Goal: Task Accomplishment & Management: Manage account settings

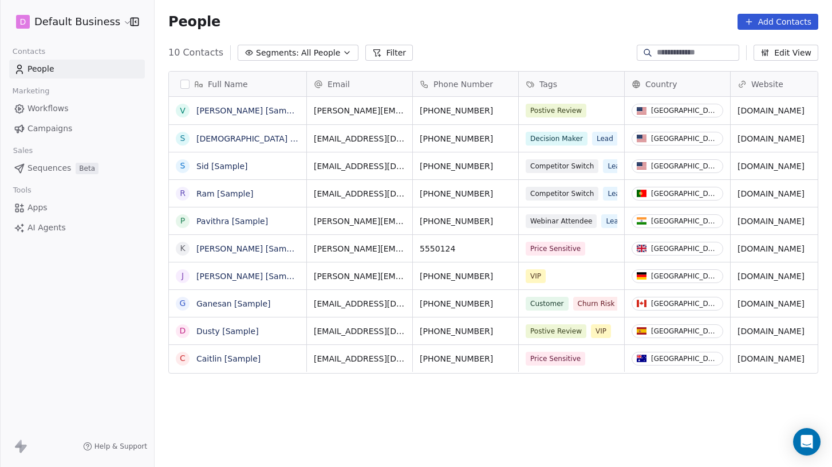
scroll to position [402, 669]
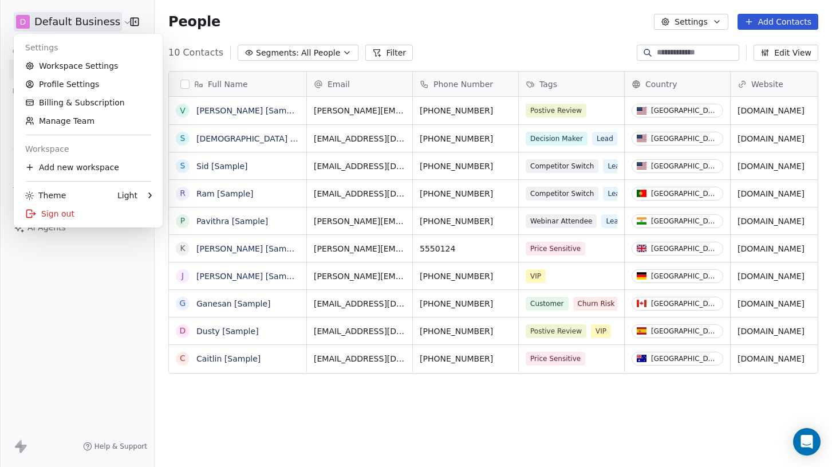
click at [106, 23] on html "D Default Business Contacts People Marketing Workflows Campaigns Sales Sequence…" at bounding box center [416, 233] width 832 height 467
click at [64, 65] on link "Workspace Settings" at bounding box center [88, 66] width 140 height 18
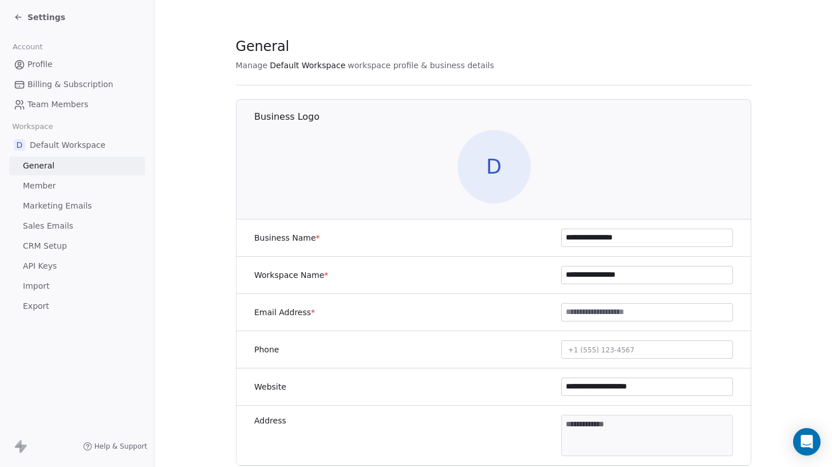
click at [57, 90] on span "Billing & Subscription" at bounding box center [70, 84] width 86 height 12
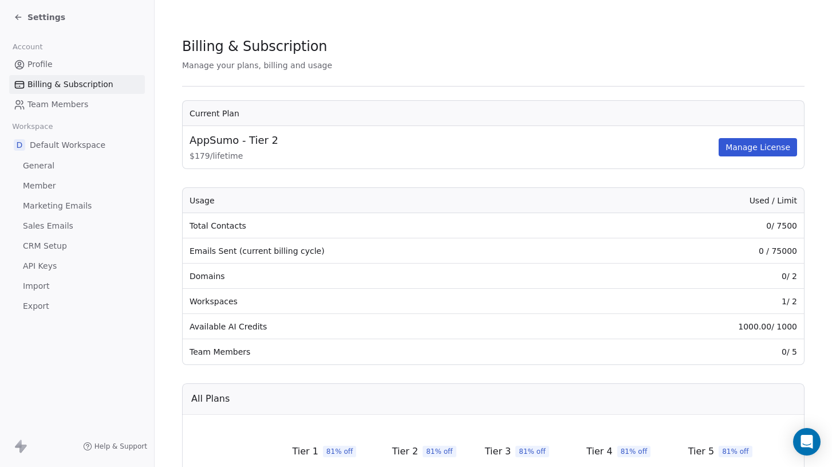
click at [27, 21] on span "Settings" at bounding box center [46, 16] width 38 height 11
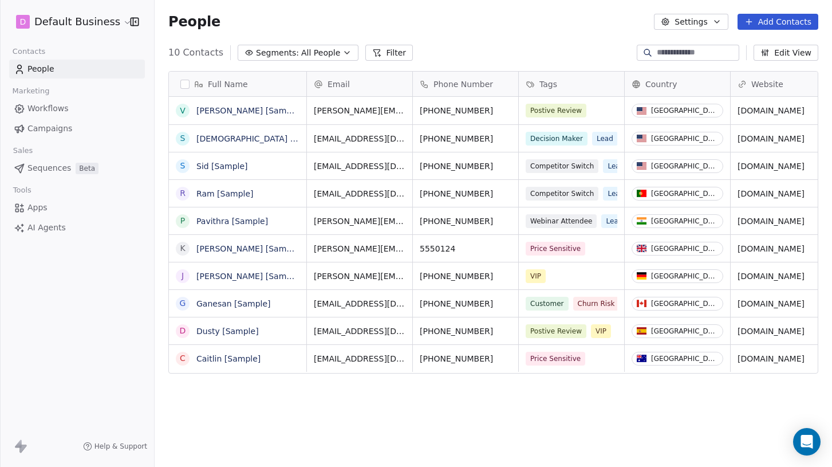
scroll to position [402, 669]
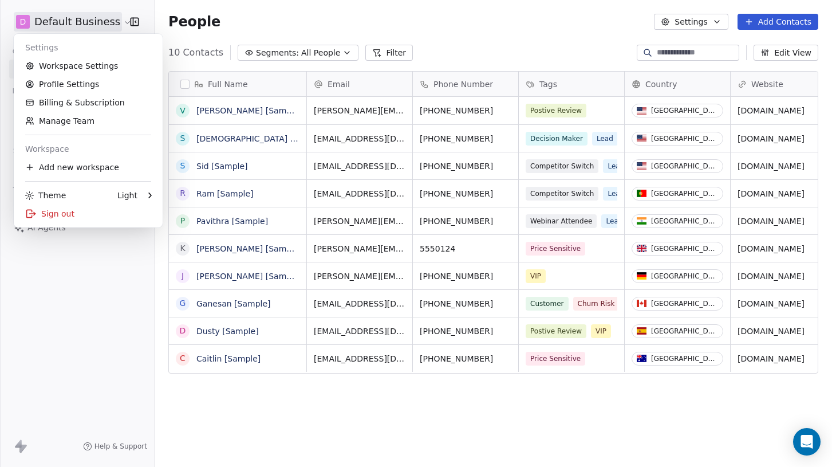
click at [97, 22] on html "D Default Business Contacts People Marketing Workflows Campaigns Sales Sequence…" at bounding box center [416, 233] width 832 height 467
click at [69, 167] on div "Add new workspace" at bounding box center [88, 167] width 140 height 18
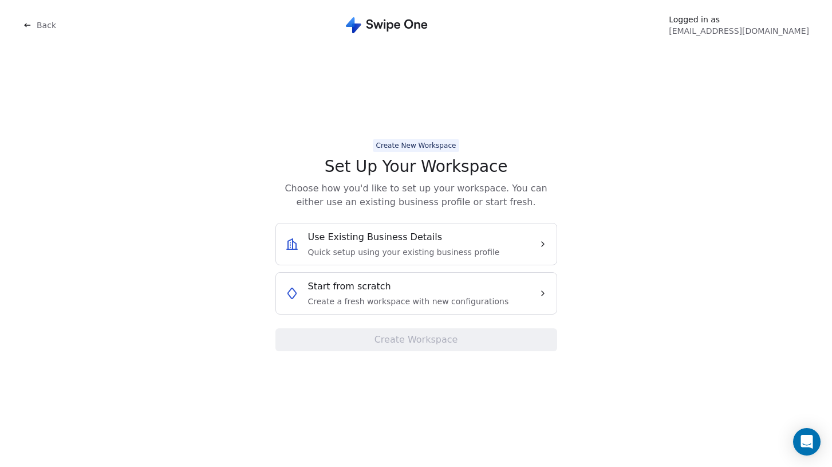
click at [405, 297] on span "Create a fresh workspace with new configurations" at bounding box center [408, 300] width 201 height 11
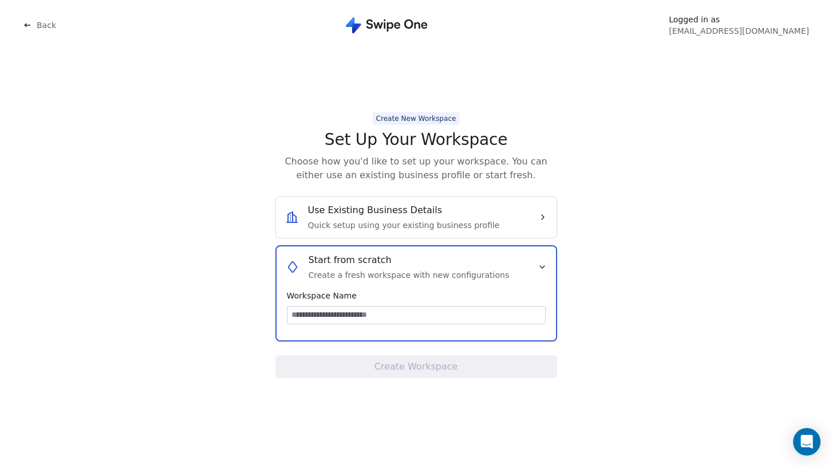
click at [34, 35] on div "Back" at bounding box center [71, 25] width 97 height 23
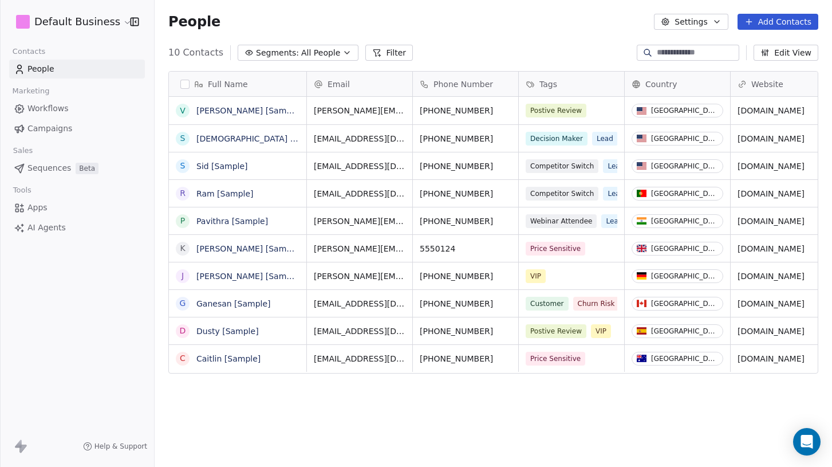
scroll to position [402, 669]
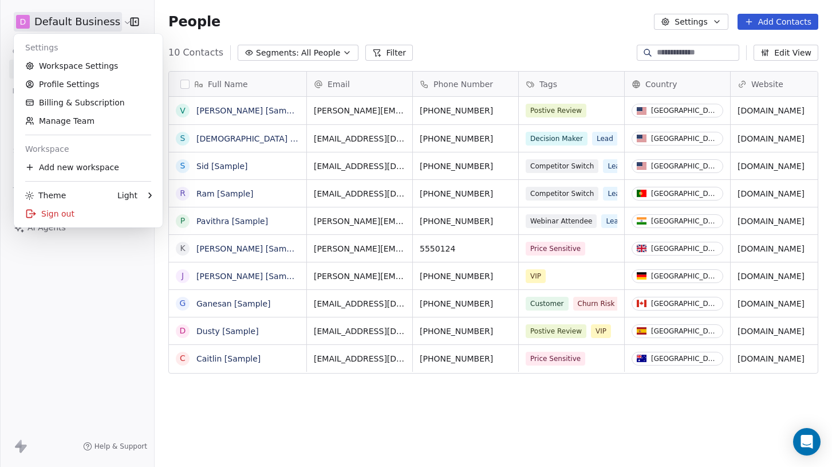
click at [90, 21] on html "D Default Business Contacts People Marketing Workflows Campaigns Sales Sequence…" at bounding box center [416, 233] width 832 height 467
click at [48, 100] on link "Billing & Subscription" at bounding box center [88, 102] width 140 height 18
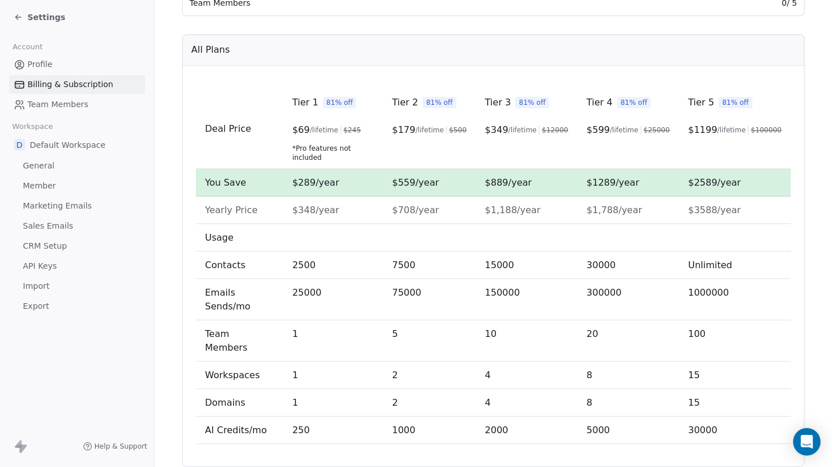
scroll to position [63, 0]
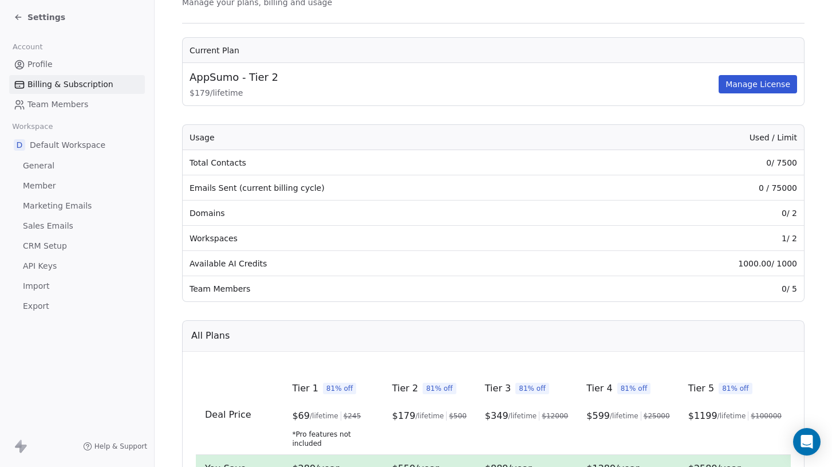
click at [25, 18] on div "Settings" at bounding box center [40, 16] width 52 height 11
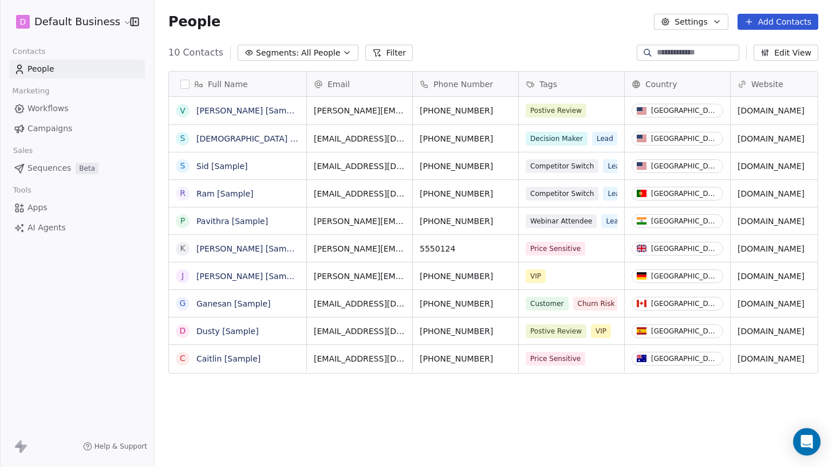
scroll to position [402, 669]
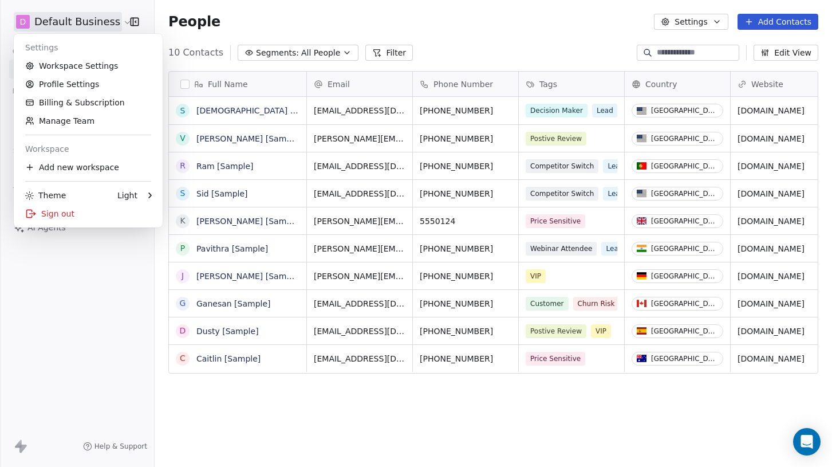
click at [91, 18] on html "D Default Business Contacts People Marketing Workflows Campaigns Sales Sequence…" at bounding box center [416, 233] width 832 height 467
click at [79, 165] on div "Add new workspace" at bounding box center [88, 167] width 140 height 18
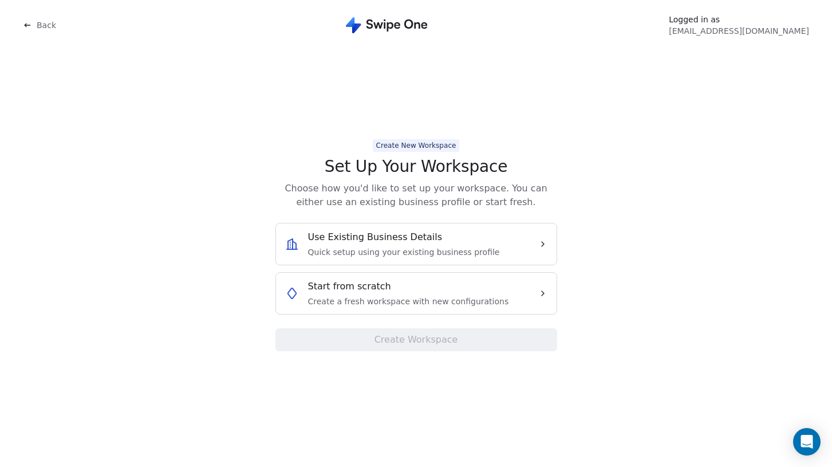
click at [347, 304] on span "Create a fresh workspace with new configurations" at bounding box center [408, 300] width 201 height 11
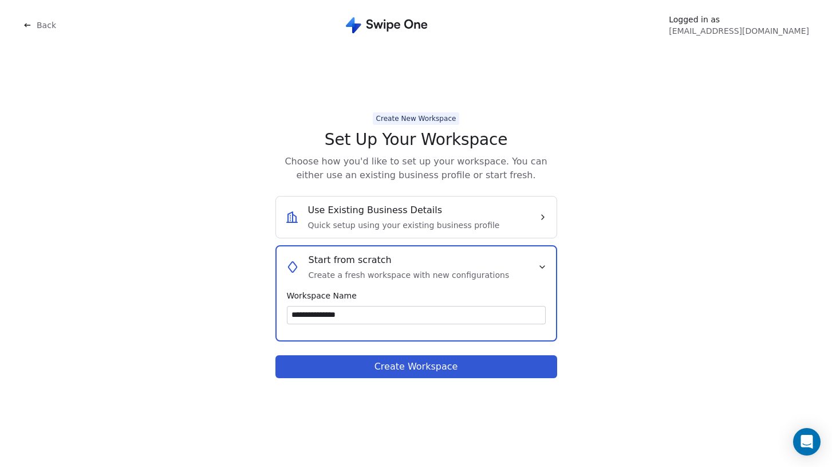
type input "**********"
click at [409, 373] on button "Create Workspace" at bounding box center [416, 366] width 282 height 23
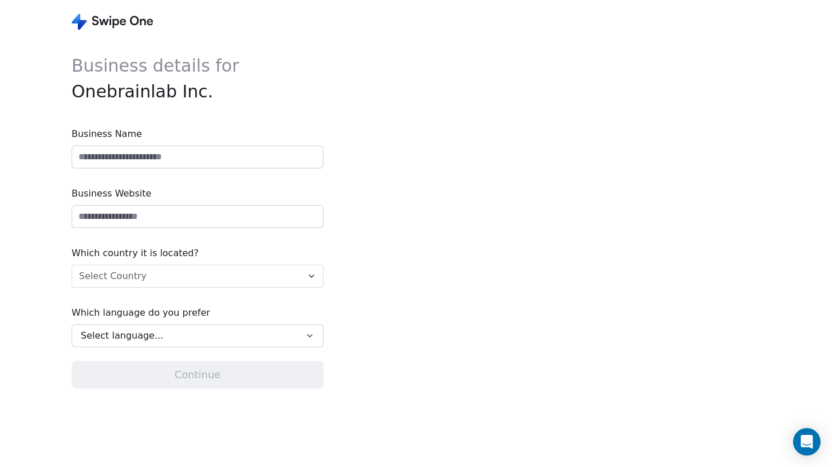
click at [168, 162] on input at bounding box center [197, 157] width 251 height 22
type input "**********"
click at [178, 210] on input "url" at bounding box center [197, 217] width 251 height 22
type input "**********"
click at [141, 283] on html "**********" at bounding box center [416, 233] width 832 height 467
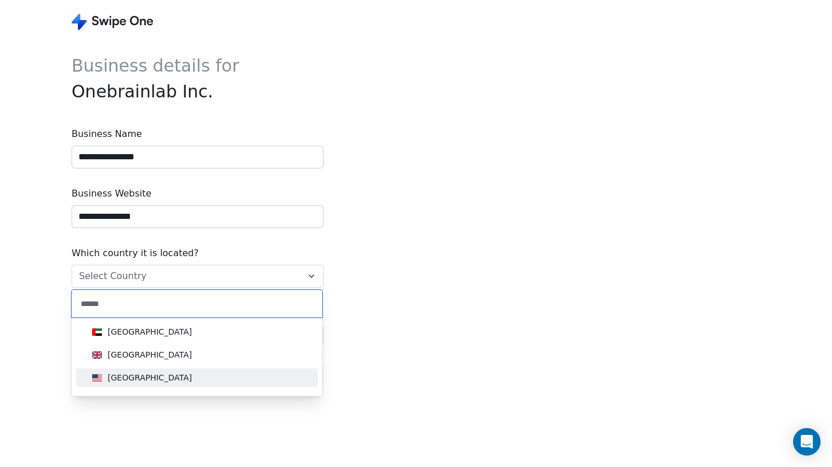
type input "******"
click at [152, 376] on div "[GEOGRAPHIC_DATA]" at bounding box center [150, 377] width 84 height 11
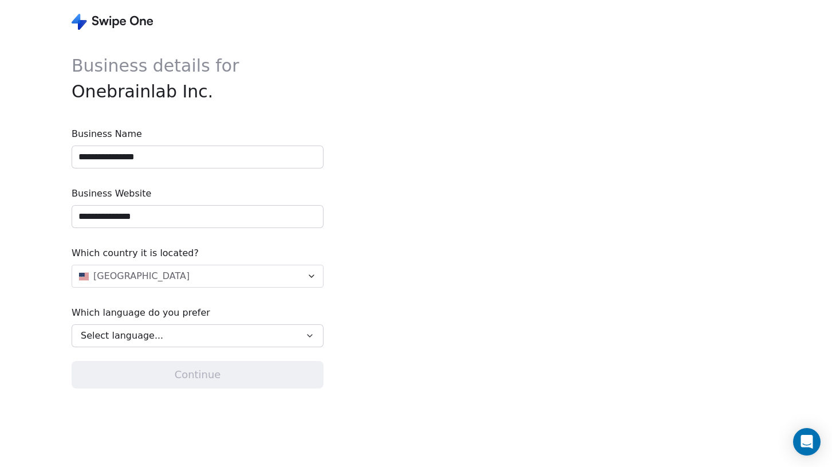
click at [145, 346] on button "Select language..." at bounding box center [198, 335] width 252 height 23
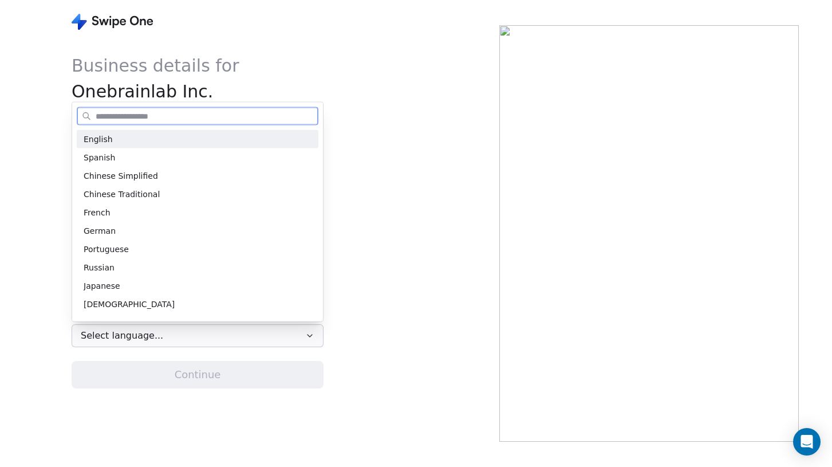
click at [124, 145] on div "English" at bounding box center [198, 139] width 242 height 18
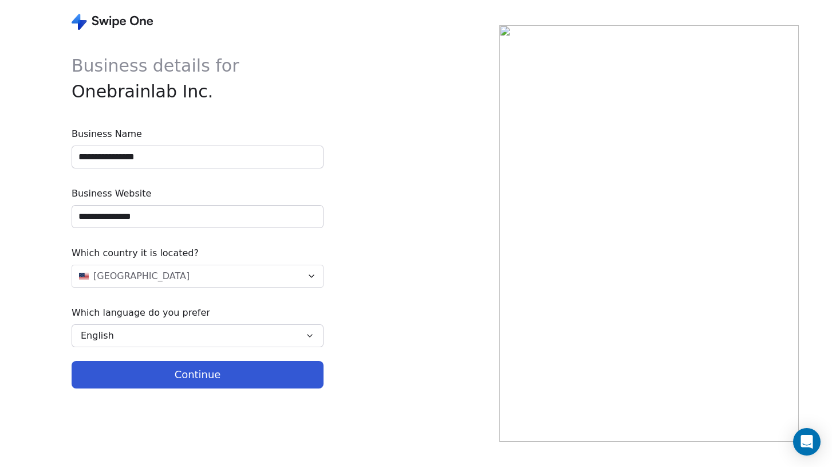
click at [198, 380] on button "Continue" at bounding box center [198, 374] width 252 height 27
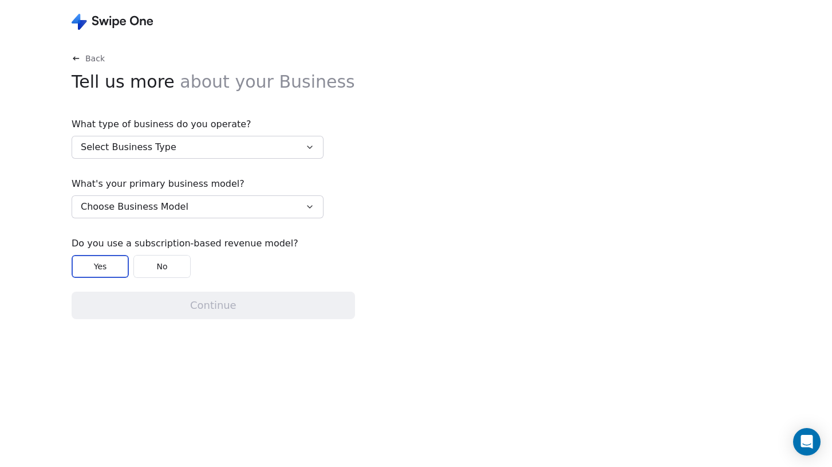
click at [133, 148] on span "Select Business Type" at bounding box center [129, 147] width 96 height 14
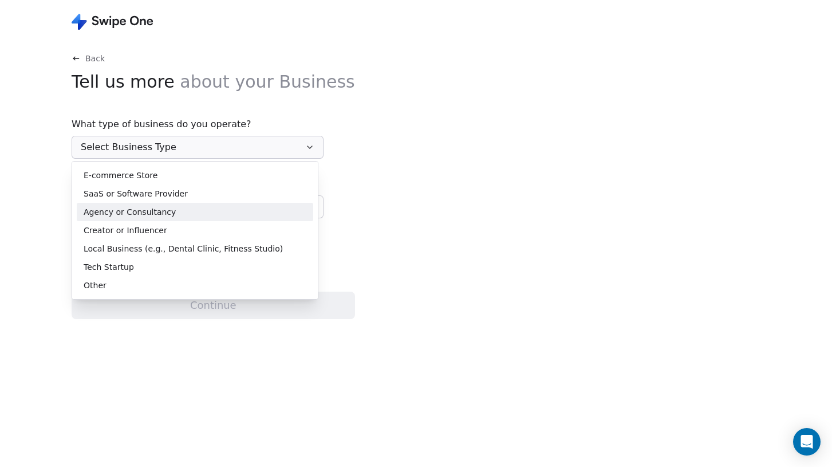
click at [123, 213] on span "Agency or Consultancy" at bounding box center [130, 212] width 92 height 12
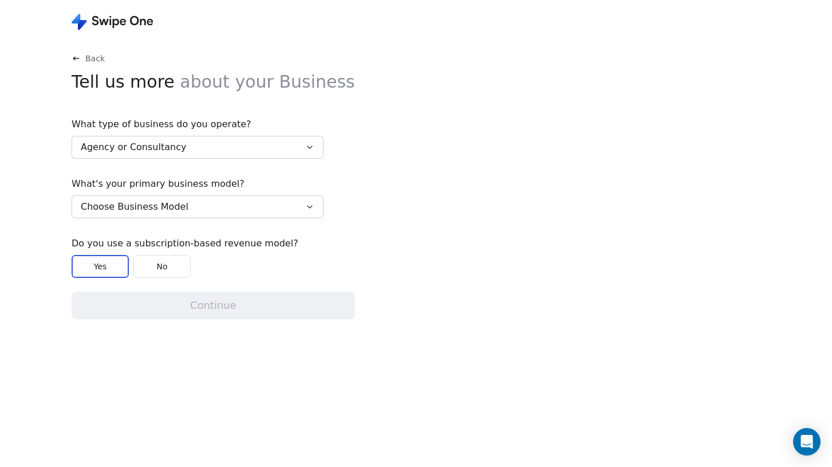
click at [113, 213] on span "Choose Business Model" at bounding box center [135, 207] width 108 height 14
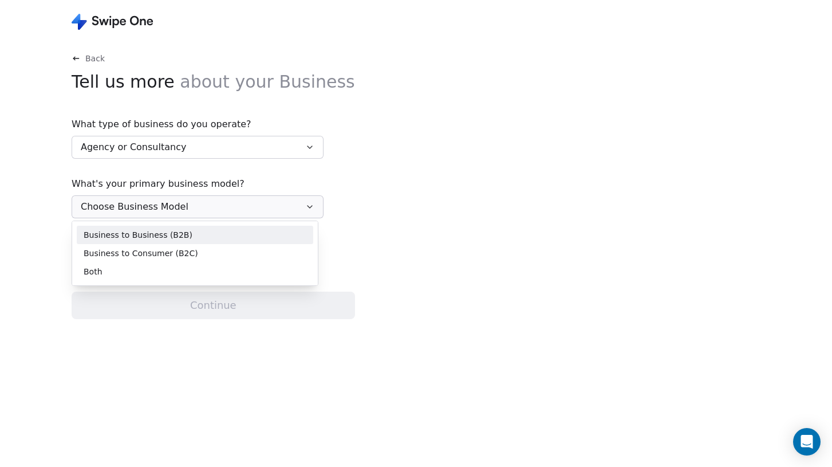
click at [113, 235] on span "Business to Business (B2B)" at bounding box center [138, 235] width 109 height 12
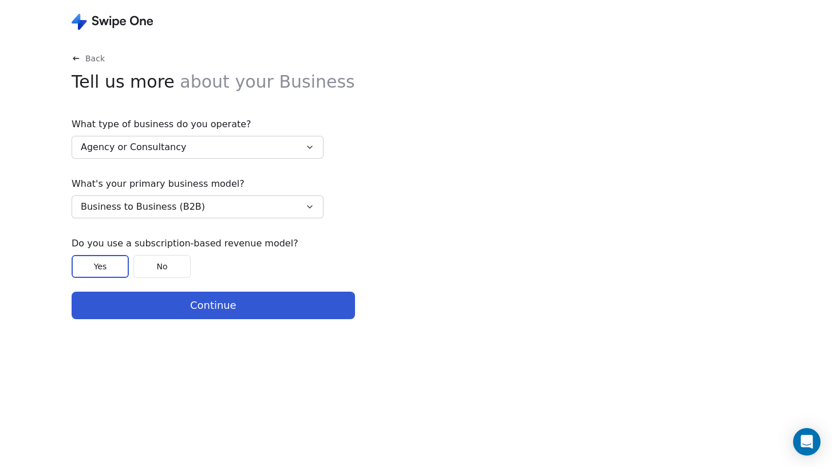
click at [94, 272] on button "Yes" at bounding box center [100, 266] width 57 height 23
click at [152, 308] on button "Continue" at bounding box center [213, 304] width 283 height 27
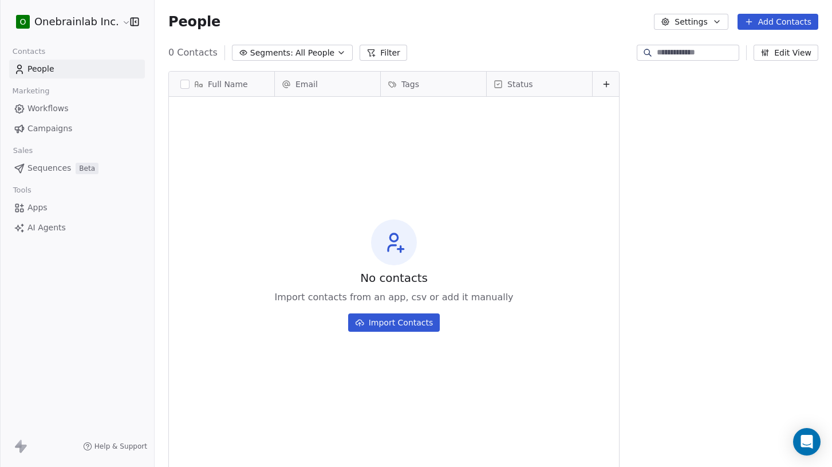
scroll to position [402, 669]
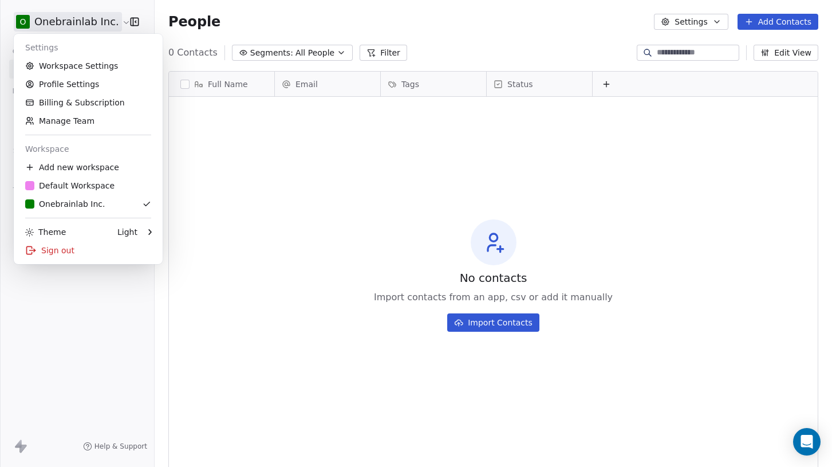
click at [102, 27] on html "O Onebrainlab Inc. Contacts People Marketing Workflows Campaigns Sales Sequence…" at bounding box center [416, 233] width 832 height 467
click at [86, 70] on link "Workspace Settings" at bounding box center [88, 66] width 140 height 18
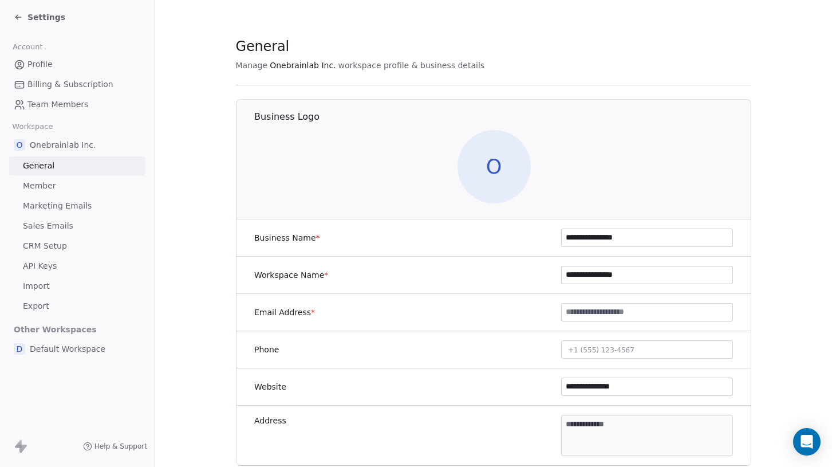
click at [76, 90] on link "Billing & Subscription" at bounding box center [77, 84] width 136 height 19
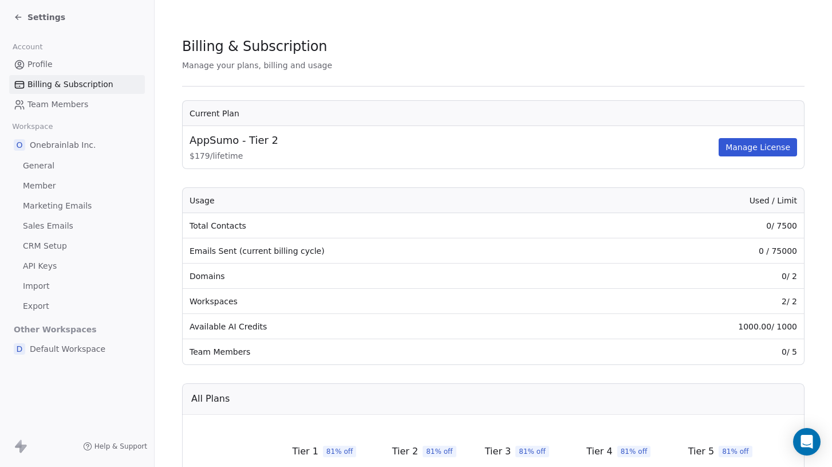
click at [26, 19] on div "Settings" at bounding box center [40, 16] width 52 height 11
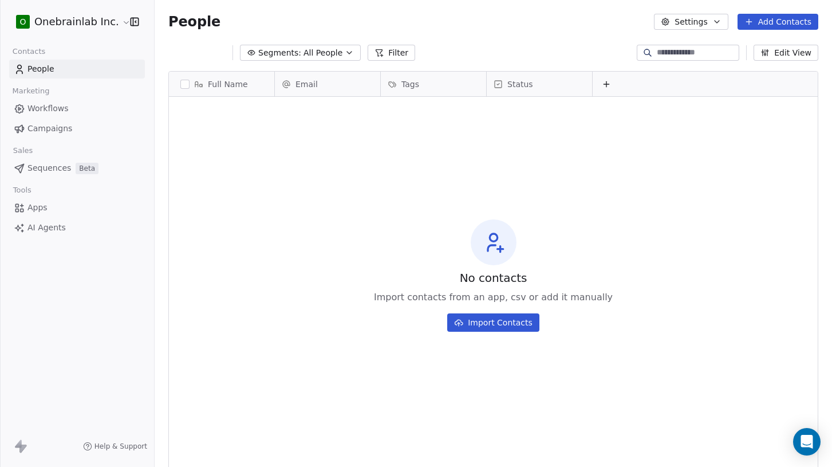
scroll to position [402, 669]
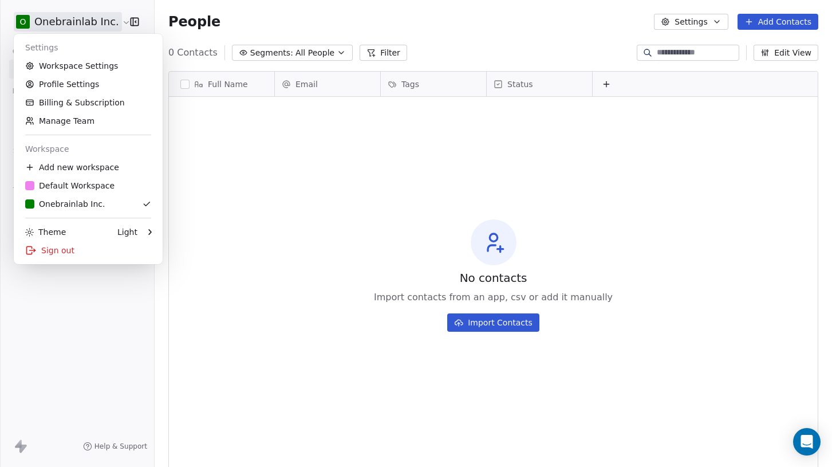
click at [99, 21] on html "O Onebrainlab Inc. Contacts People Marketing Workflows Campaigns Sales Sequence…" at bounding box center [416, 233] width 832 height 467
click at [67, 180] on div "D Default Workspace" at bounding box center [69, 185] width 89 height 11
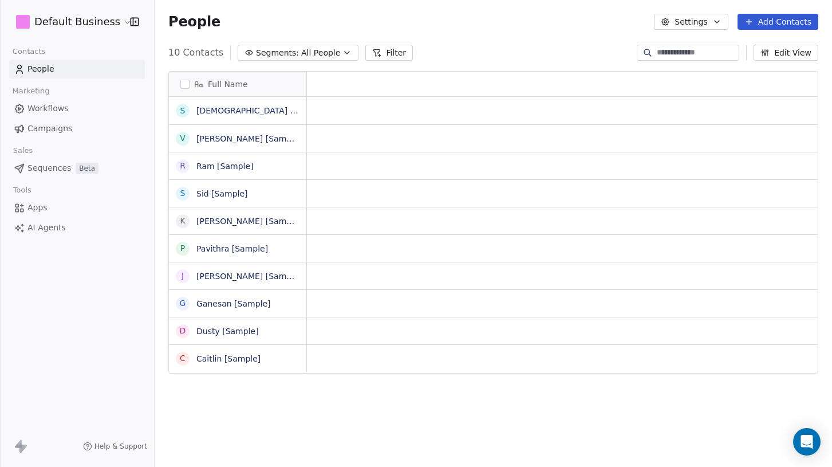
scroll to position [402, 669]
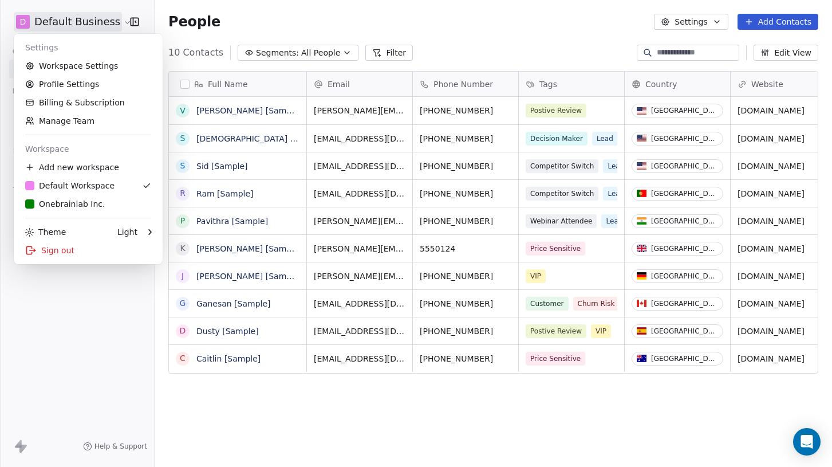
click at [116, 23] on html "D Default Business Contacts People Marketing Workflows Campaigns Sales Sequence…" at bounding box center [416, 233] width 832 height 467
click at [73, 64] on link "Workspace Settings" at bounding box center [88, 66] width 140 height 18
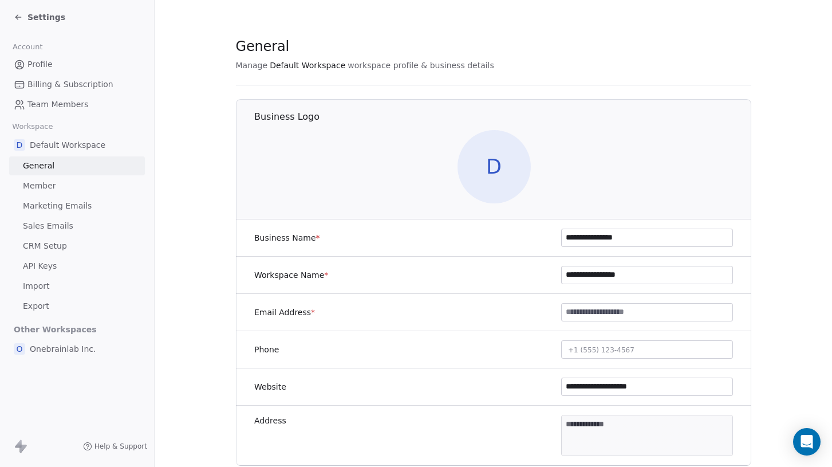
click at [599, 242] on input "**********" at bounding box center [647, 237] width 171 height 17
type input "**********"
drag, startPoint x: 588, startPoint y: 273, endPoint x: 555, endPoint y: 271, distance: 33.3
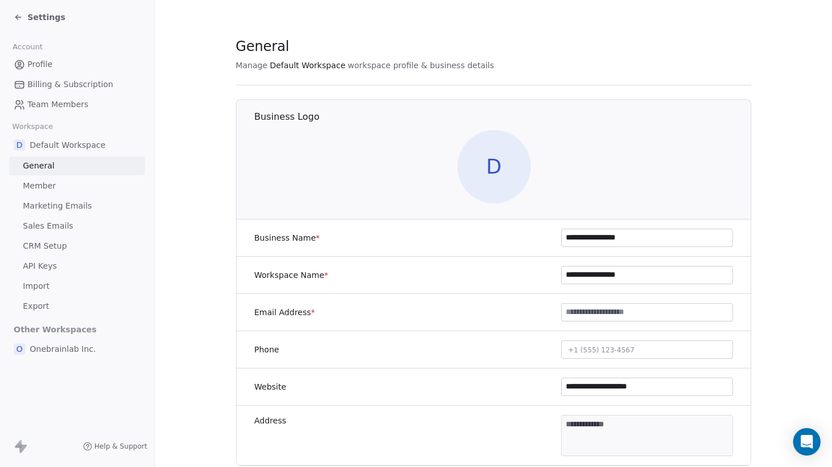
click at [555, 271] on div "**********" at bounding box center [493, 275] width 515 height 37
type input "**********"
click at [635, 47] on div "General" at bounding box center [493, 46] width 515 height 19
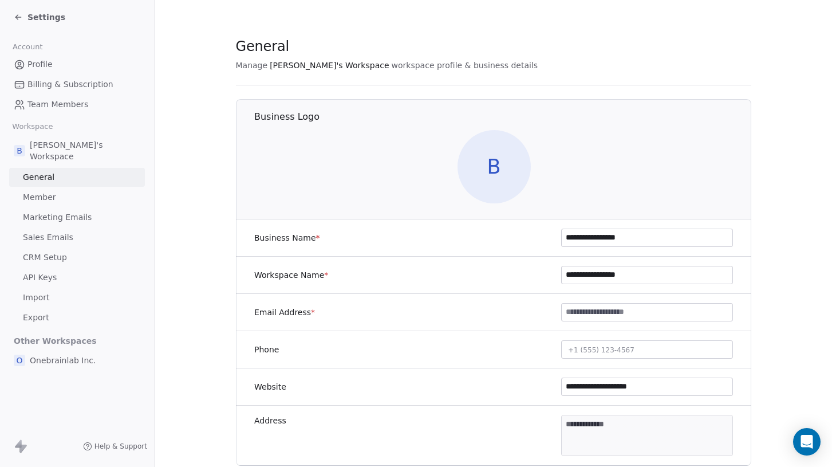
click at [38, 191] on span "Member" at bounding box center [39, 197] width 33 height 12
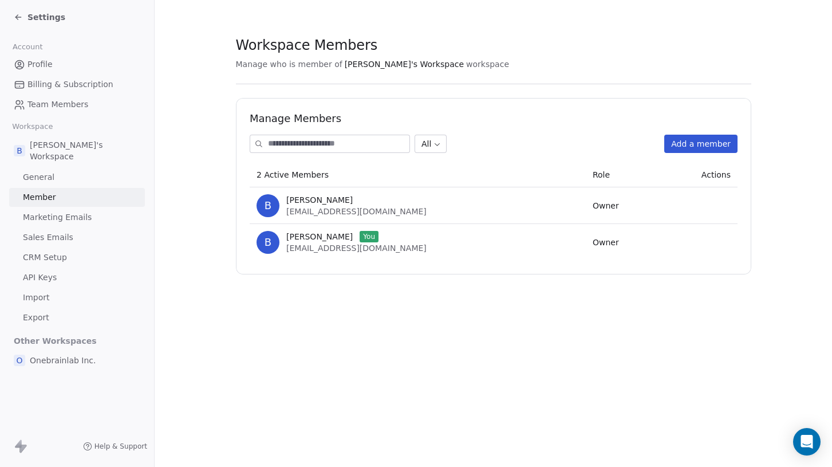
click at [334, 207] on span "[EMAIL_ADDRESS][DOMAIN_NAME]" at bounding box center [356, 211] width 140 height 9
click at [275, 204] on span "B" at bounding box center [268, 205] width 23 height 23
drag, startPoint x: 325, startPoint y: 202, endPoint x: 384, endPoint y: 202, distance: 59.0
click at [384, 202] on div "[PERSON_NAME]" at bounding box center [356, 199] width 140 height 11
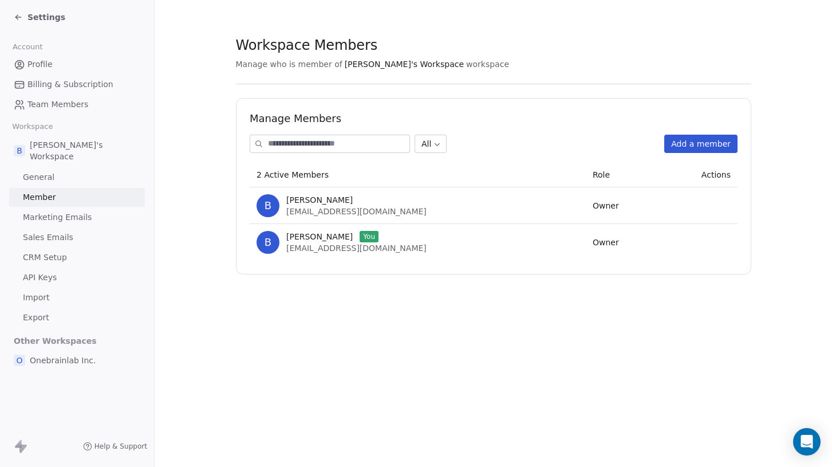
click at [514, 202] on div "B [PERSON_NAME] [EMAIL_ADDRESS][DOMAIN_NAME]" at bounding box center [418, 205] width 322 height 23
drag, startPoint x: 604, startPoint y: 202, endPoint x: 419, endPoint y: 209, distance: 185.1
click at [457, 204] on tr "B [PERSON_NAME] [EMAIL_ADDRESS][DOMAIN_NAME] Owner" at bounding box center [494, 205] width 488 height 37
click at [364, 212] on span "[EMAIL_ADDRESS][DOMAIN_NAME]" at bounding box center [356, 211] width 140 height 9
click at [42, 211] on span "Marketing Emails" at bounding box center [57, 217] width 69 height 12
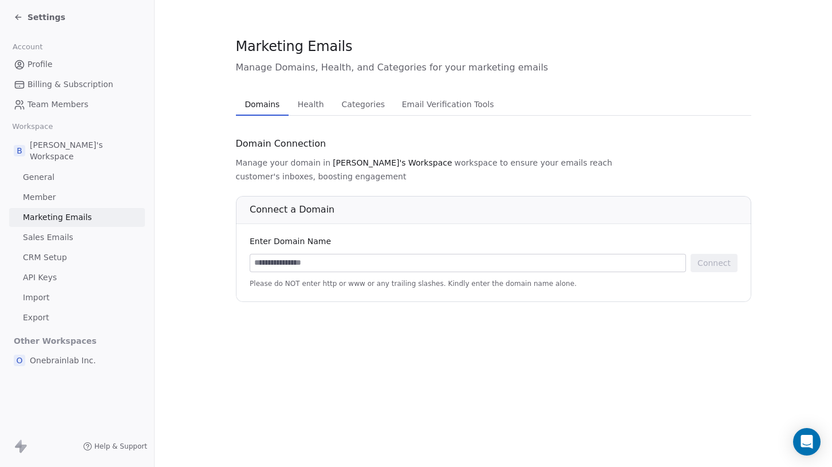
click at [44, 191] on span "Member" at bounding box center [39, 197] width 33 height 12
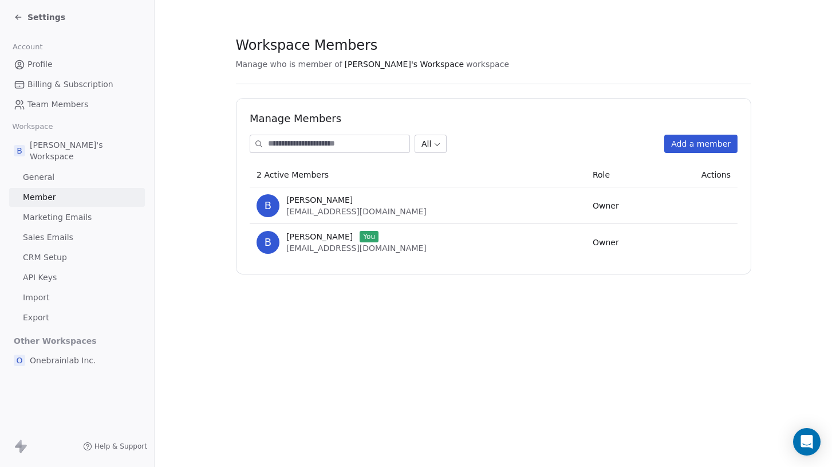
click at [43, 168] on link "General" at bounding box center [77, 177] width 136 height 19
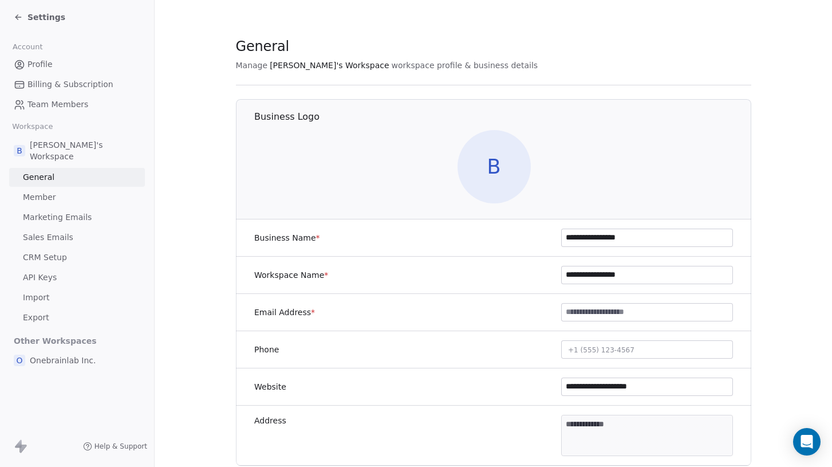
scroll to position [101, 0]
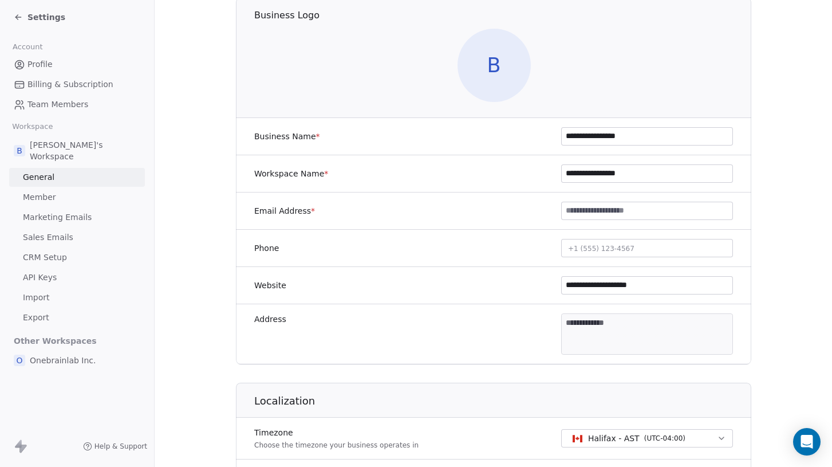
click at [626, 287] on input "**********" at bounding box center [647, 285] width 171 height 17
drag, startPoint x: 628, startPoint y: 286, endPoint x: 570, endPoint y: 285, distance: 58.4
click at [570, 285] on input "**********" at bounding box center [647, 285] width 171 height 17
type input "**********"
click at [222, 224] on section "**********" at bounding box center [493, 435] width 677 height 1072
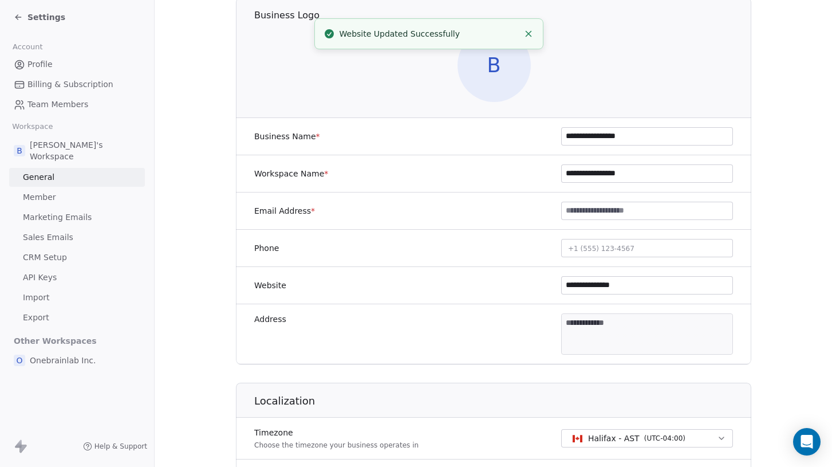
click at [50, 191] on span "Member" at bounding box center [39, 197] width 33 height 12
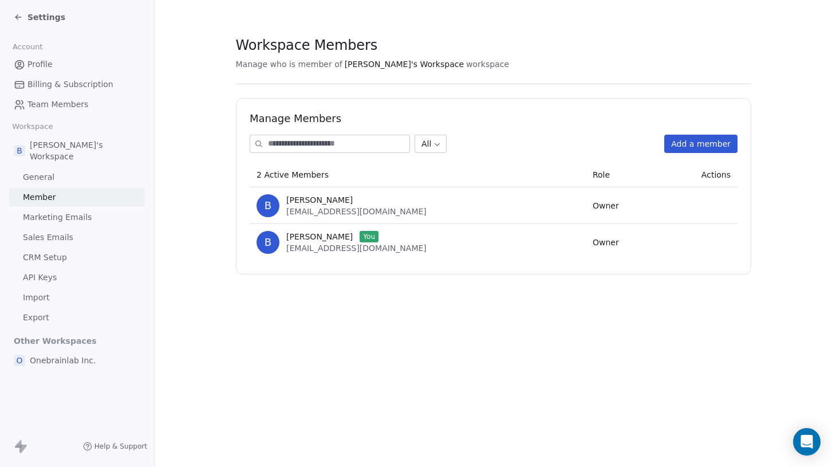
click at [52, 354] on span "Onebrainlab Inc." at bounding box center [63, 359] width 66 height 11
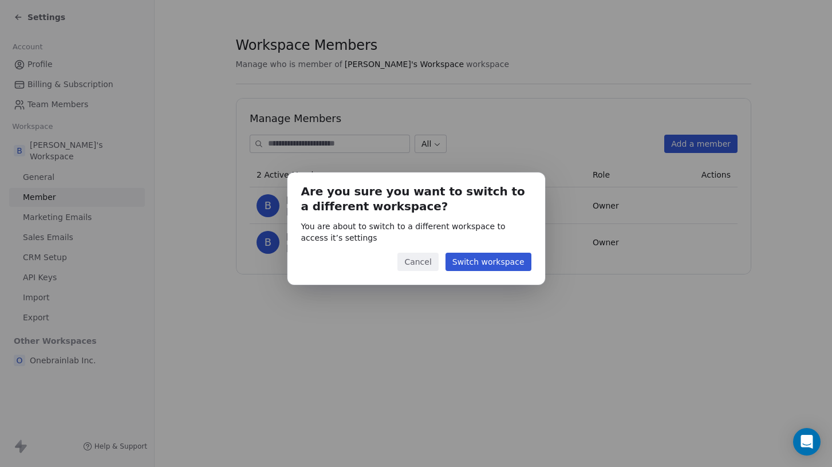
click at [416, 267] on button "Cancel" at bounding box center [417, 262] width 41 height 18
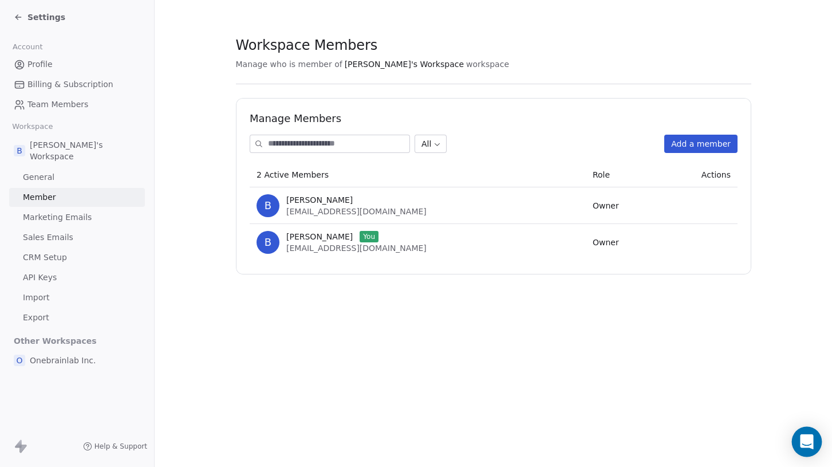
click at [807, 439] on icon "Open Intercom Messenger" at bounding box center [806, 441] width 13 height 15
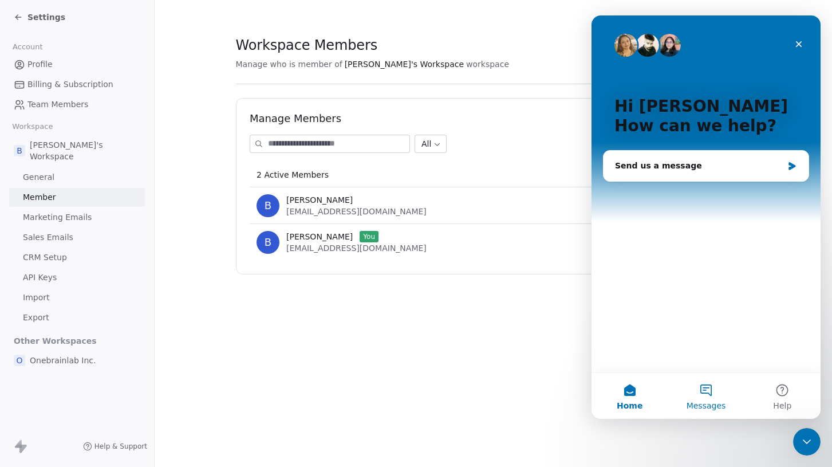
click at [711, 396] on button "Messages" at bounding box center [706, 396] width 76 height 46
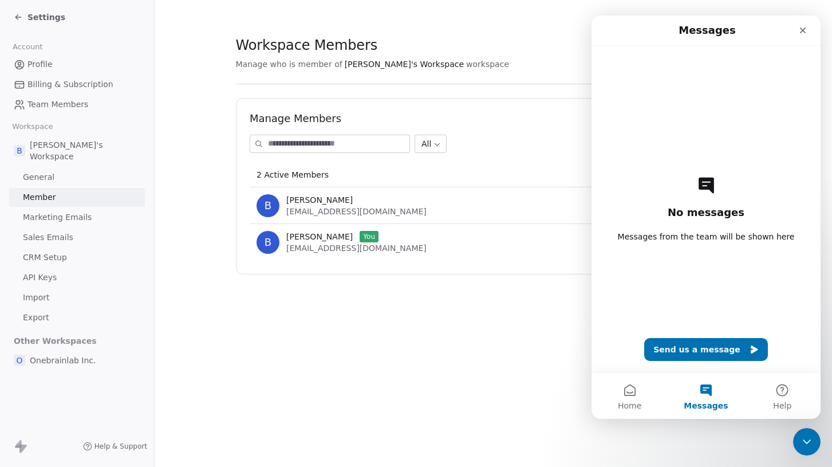
click at [516, 375] on div "Workspace Members Manage who is member of [PERSON_NAME]'s Workspace workspace M…" at bounding box center [493, 233] width 677 height 467
click at [813, 439] on div "Close Intercom Messenger" at bounding box center [804, 439] width 27 height 27
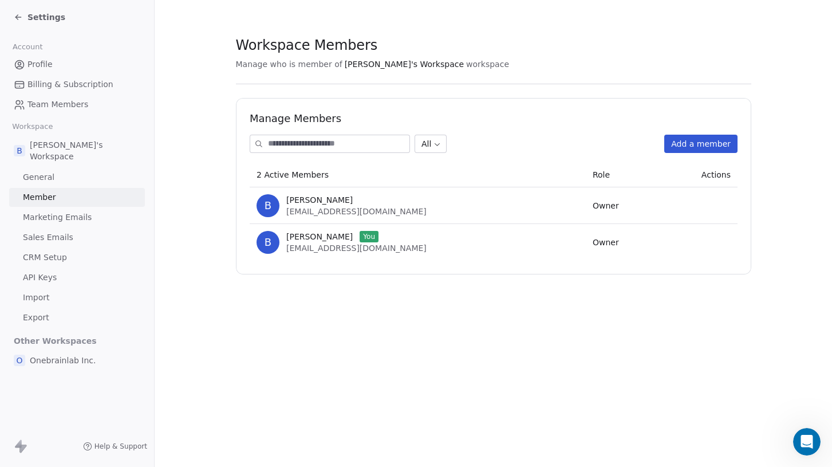
click at [23, 20] on div "Settings" at bounding box center [40, 16] width 52 height 11
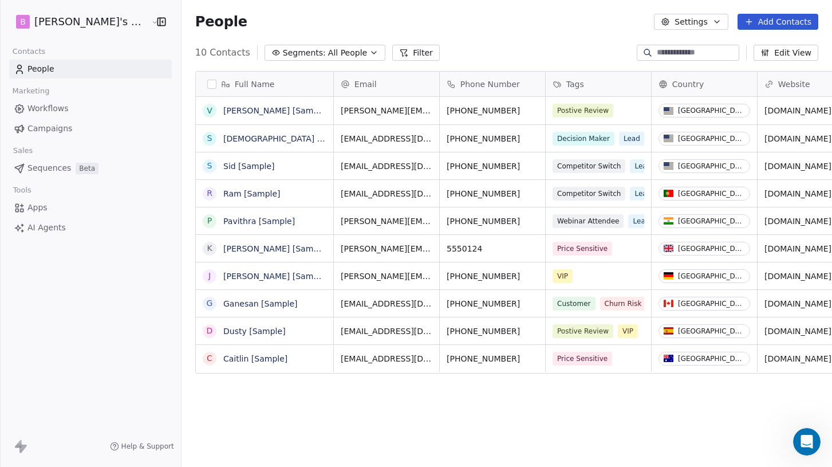
scroll to position [402, 669]
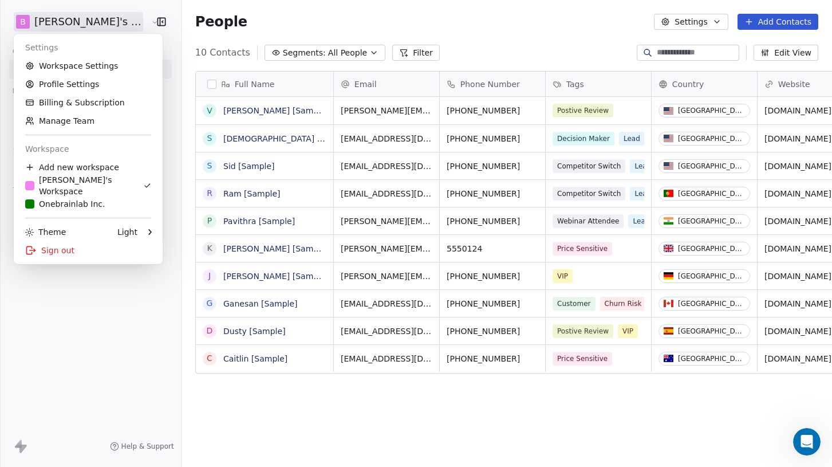
click at [110, 22] on html "B [PERSON_NAME]'s Workspace Contacts People Marketing Workflows Campaigns Sales…" at bounding box center [416, 233] width 832 height 467
click at [66, 245] on div "Sign out" at bounding box center [88, 250] width 140 height 18
